Goal: Check status: Check status

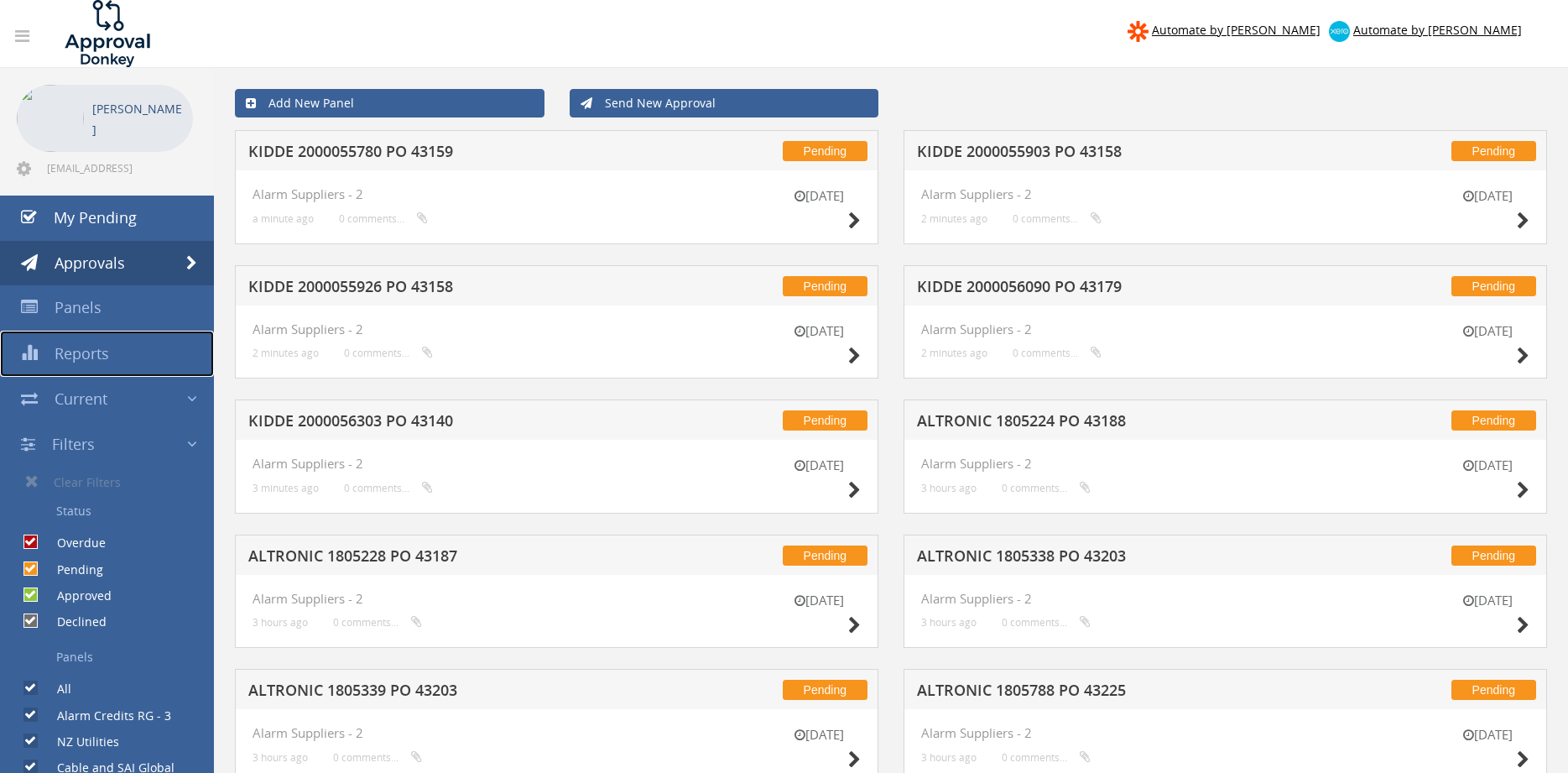
click at [79, 356] on span "Reports" at bounding box center [82, 354] width 55 height 21
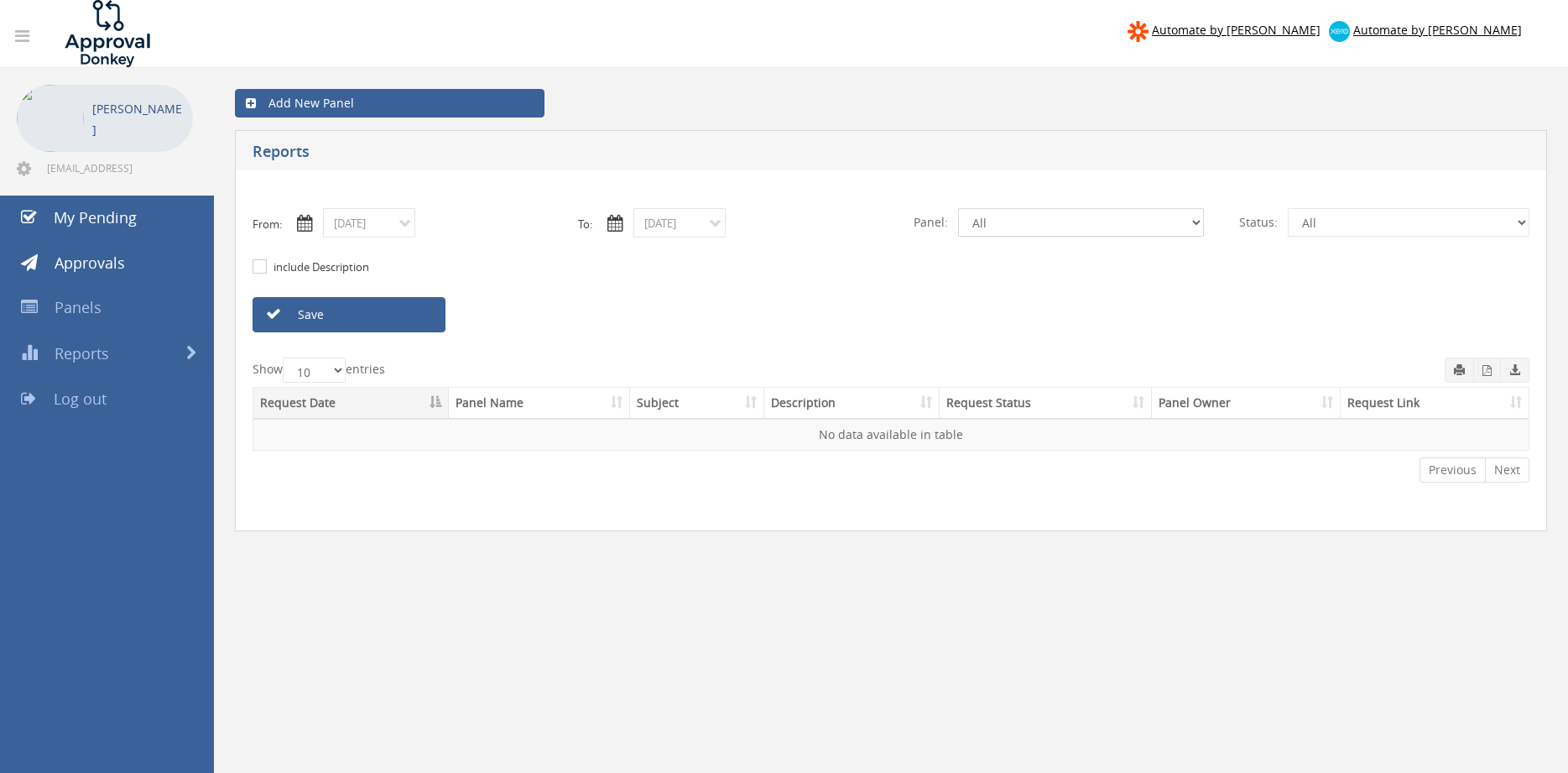
click at [958, 208] on select "All Alarm Credits RG - 3 NZ Utilities Cable and SAI Global NZ Alarms-1 NZ FX Pa…" at bounding box center [1080, 222] width 246 height 28
select select "number:9744"
click option "Flamestop Utilities" at bounding box center [0, 0] width 0 height 0
click at [370, 227] on input "[DATE]" at bounding box center [369, 223] width 92 height 29
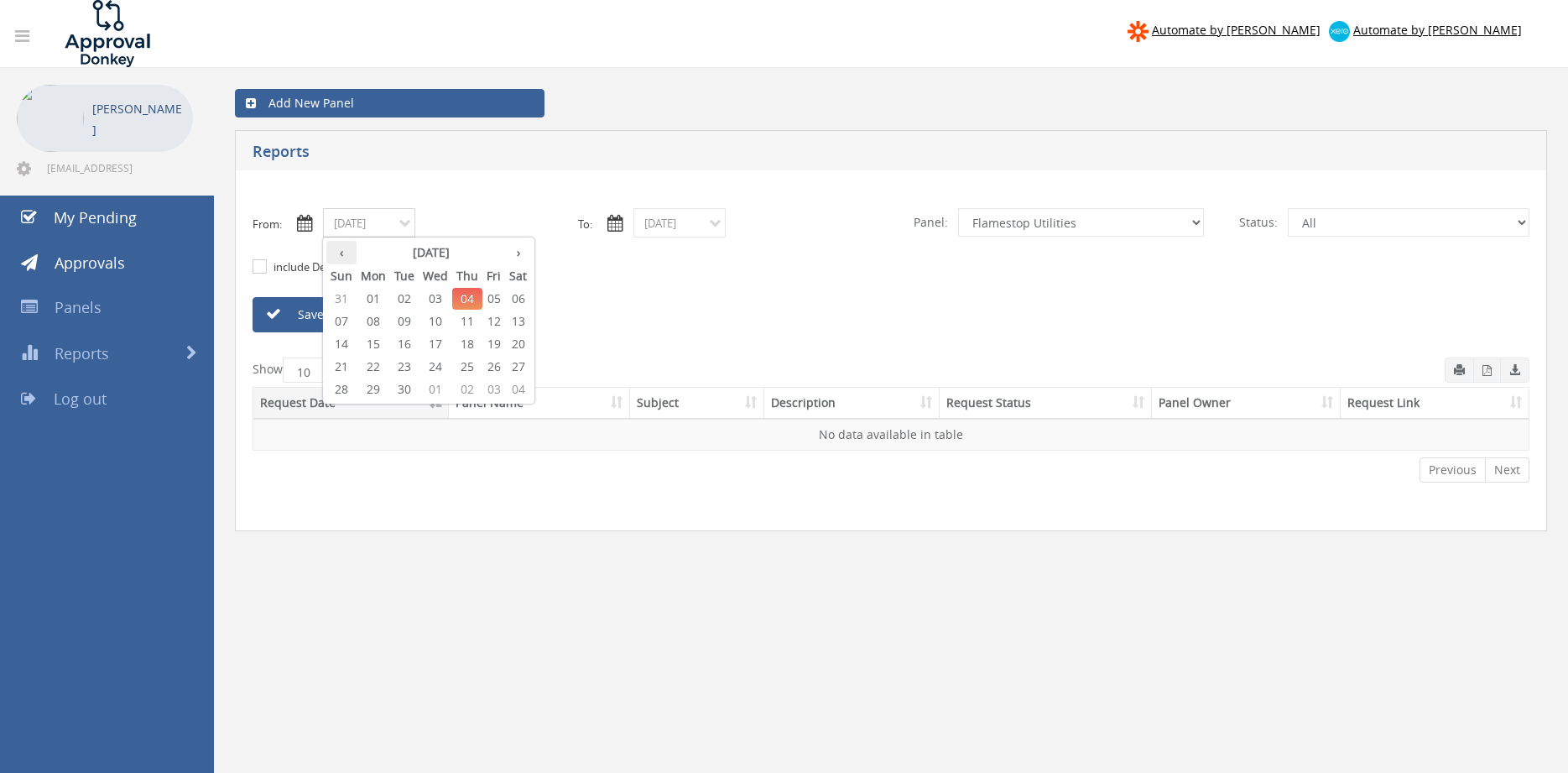
click at [336, 255] on th "‹" at bounding box center [341, 252] width 30 height 23
click at [435, 389] on span "27" at bounding box center [435, 389] width 33 height 21
type input "[DATE]"
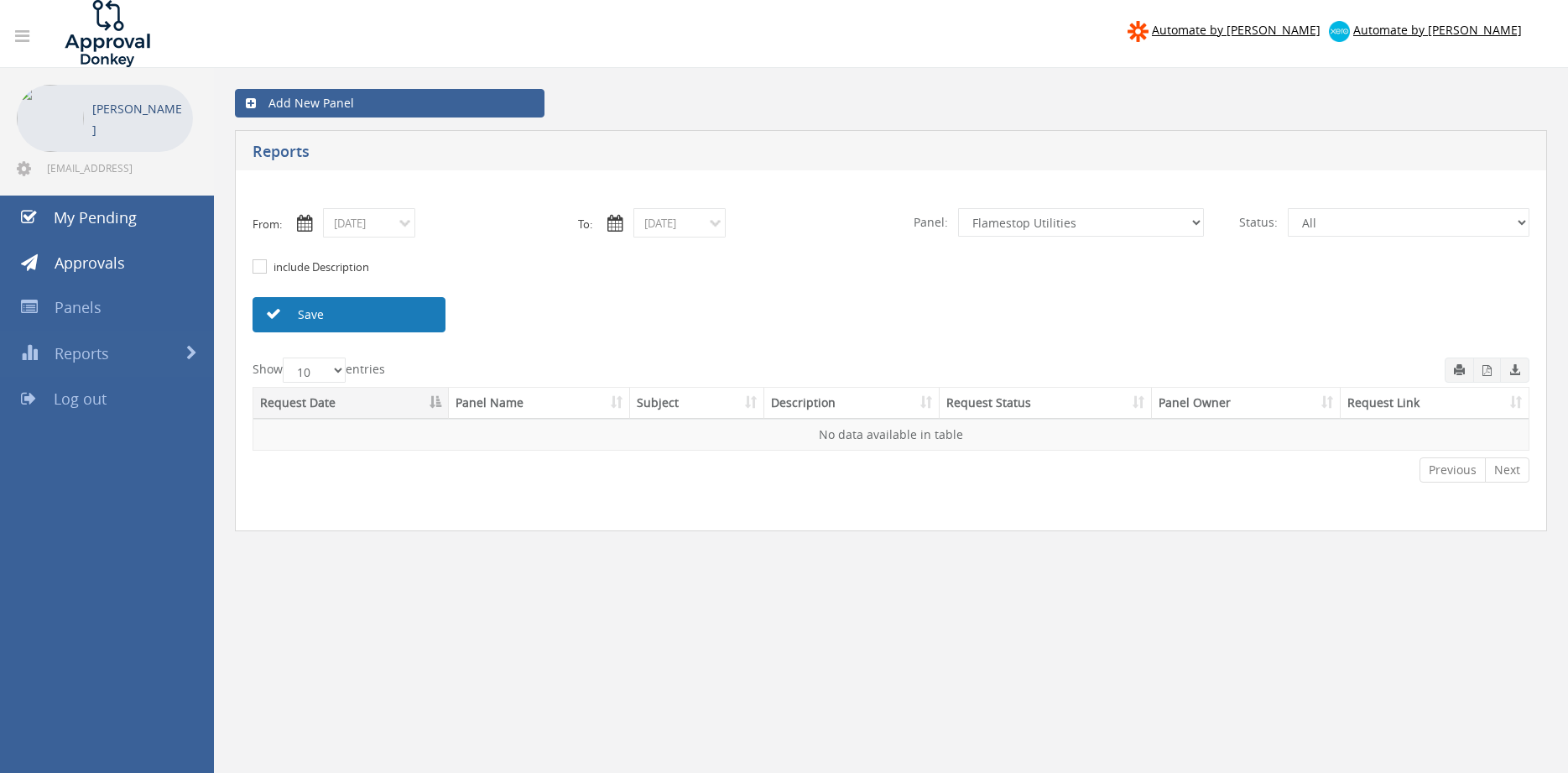
click at [418, 313] on link "Save" at bounding box center [348, 314] width 193 height 35
